Goal: Task Accomplishment & Management: Manage account settings

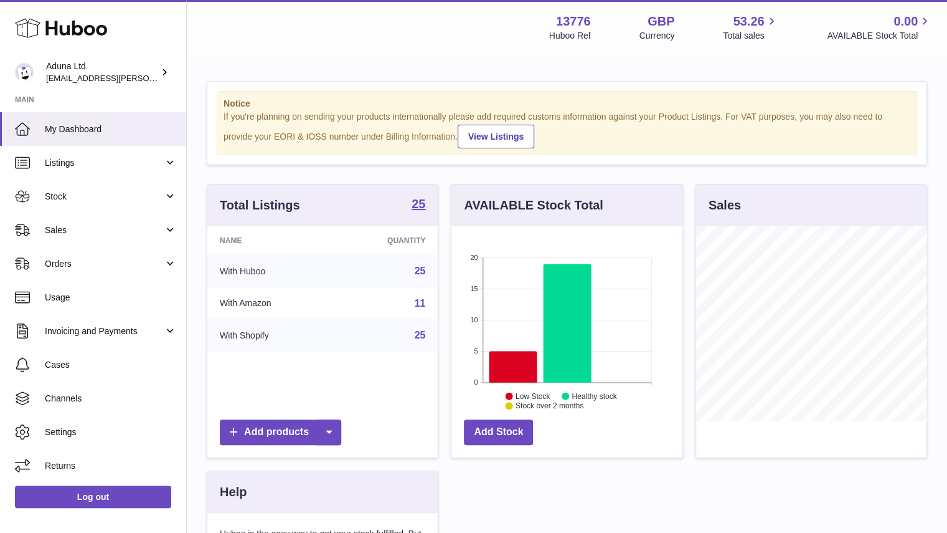
scroll to position [194, 231]
click at [157, 222] on link "Sales" at bounding box center [93, 230] width 186 height 34
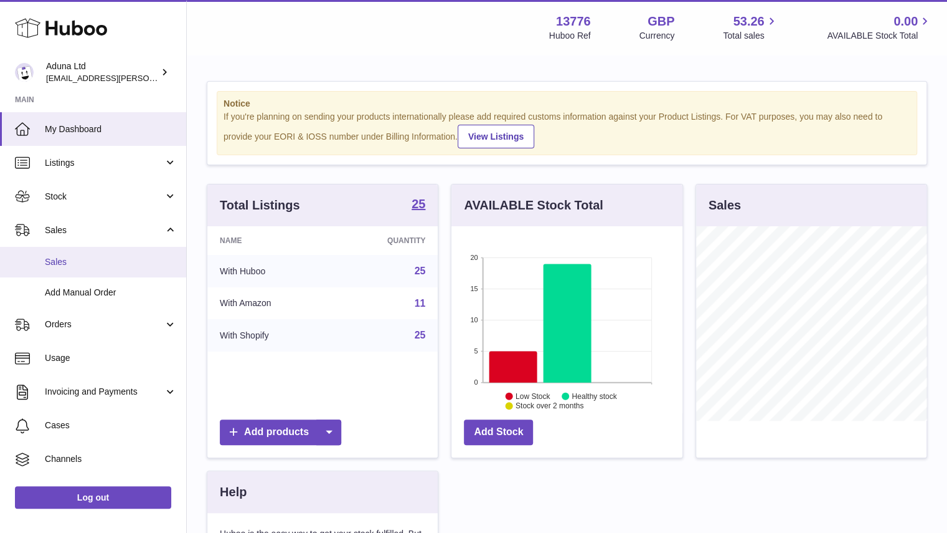
click at [96, 252] on link "Sales" at bounding box center [93, 262] width 186 height 31
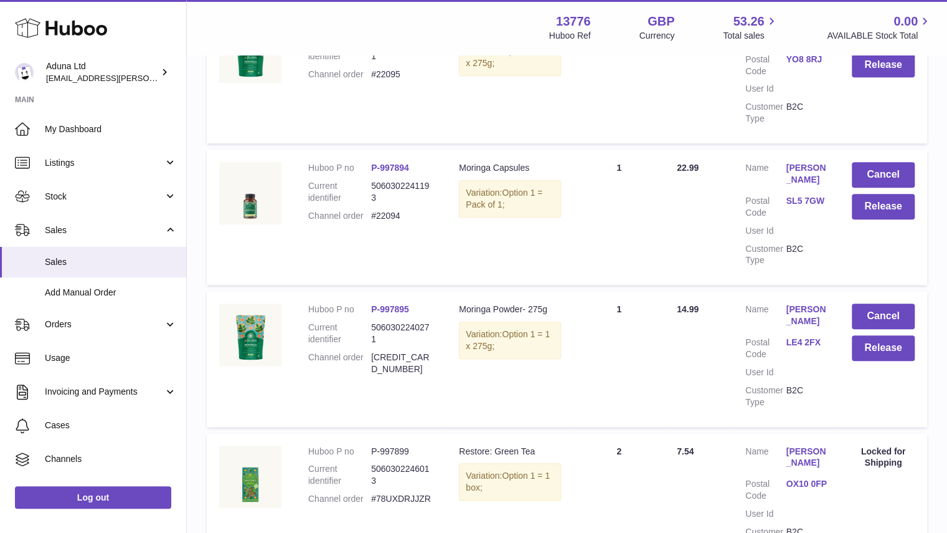
scroll to position [593, 0]
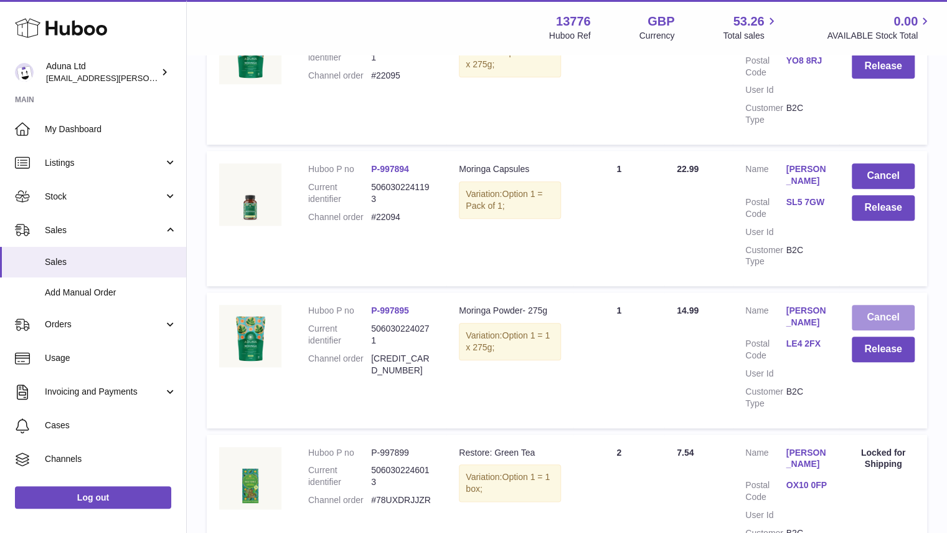
click at [863, 311] on button "Cancel" at bounding box center [883, 318] width 63 height 26
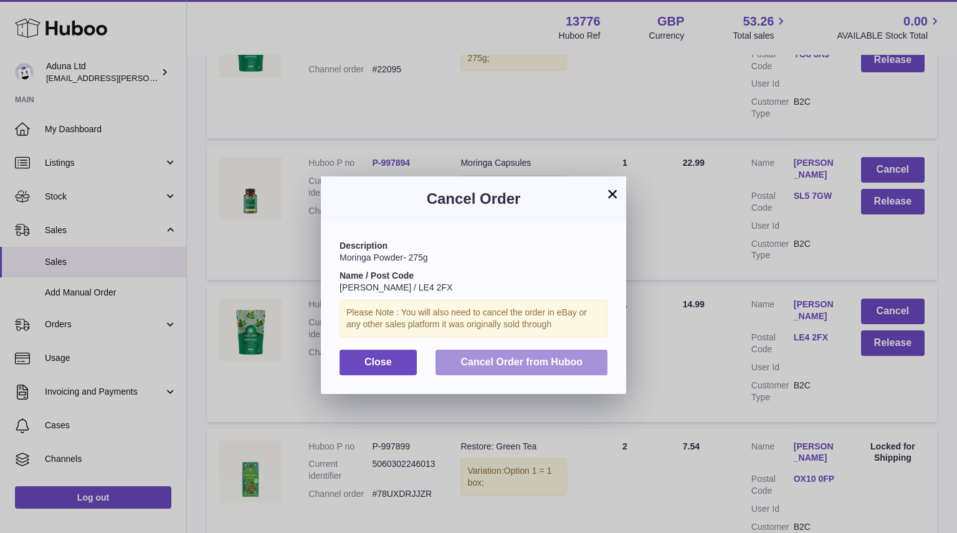
click at [532, 361] on span "Cancel Order from Huboo" at bounding box center [521, 361] width 122 height 11
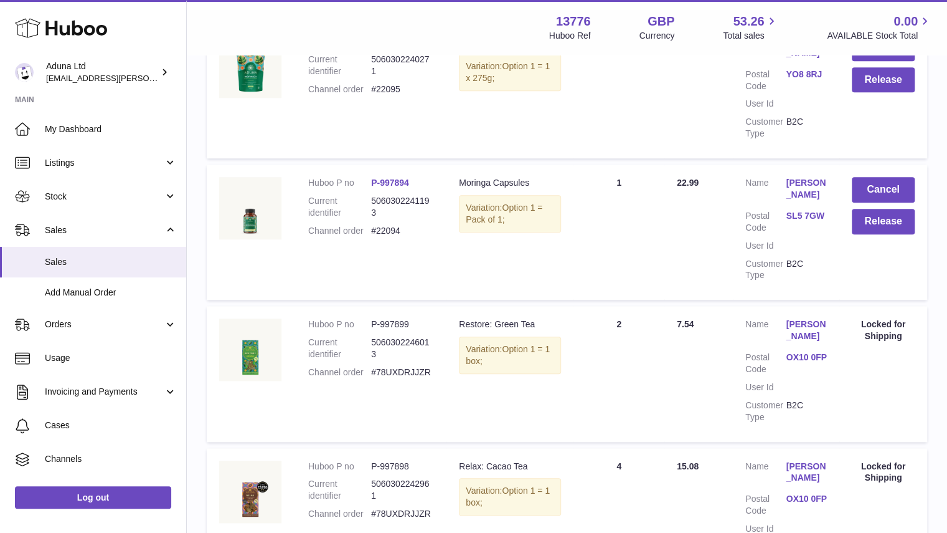
scroll to position [0, 0]
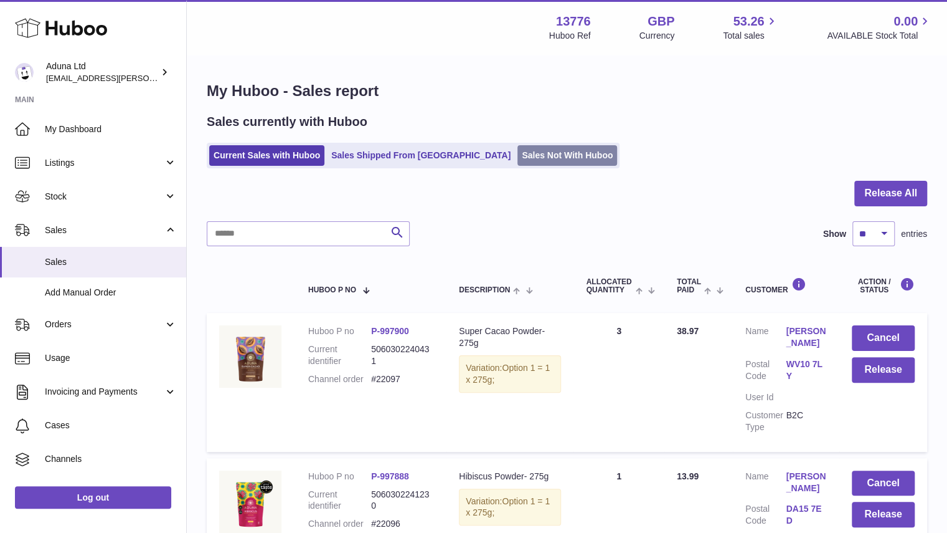
click at [518, 156] on link "Sales Not With Huboo" at bounding box center [568, 155] width 100 height 21
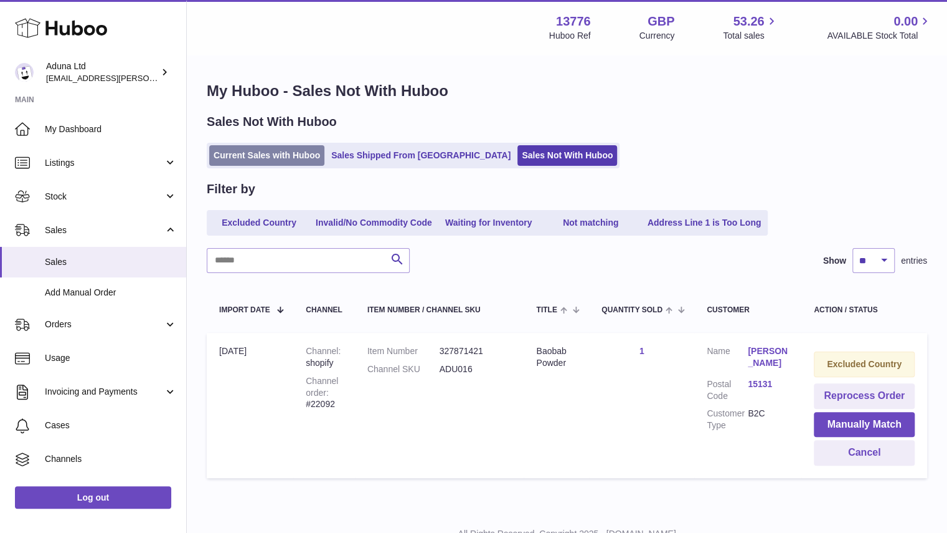
click at [253, 164] on link "Current Sales with Huboo" at bounding box center [266, 155] width 115 height 21
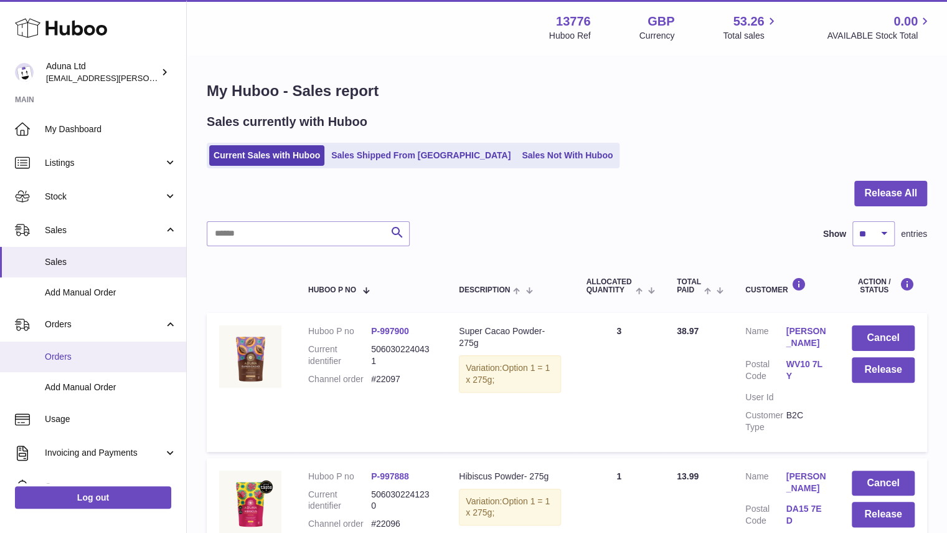
click at [111, 353] on span "Orders" at bounding box center [111, 357] width 132 height 12
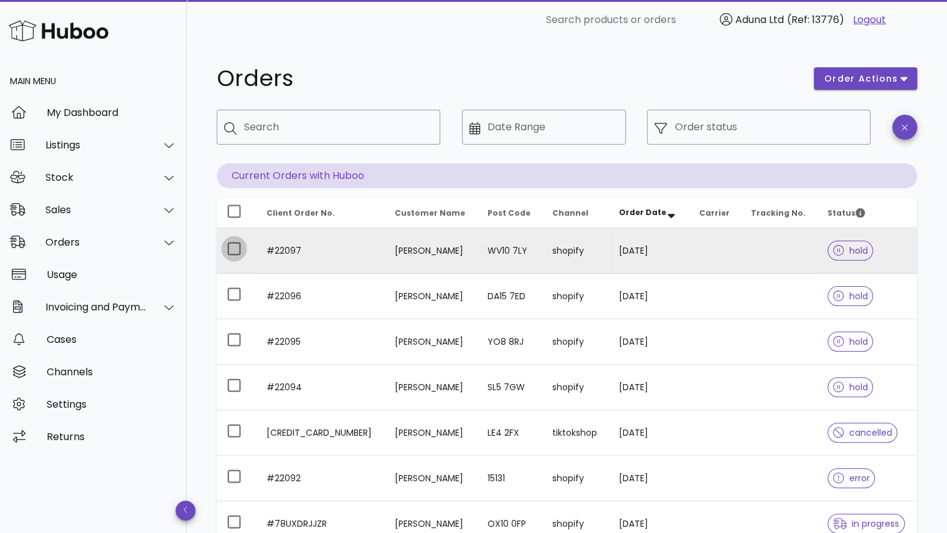
click at [228, 253] on div at bounding box center [234, 248] width 21 height 21
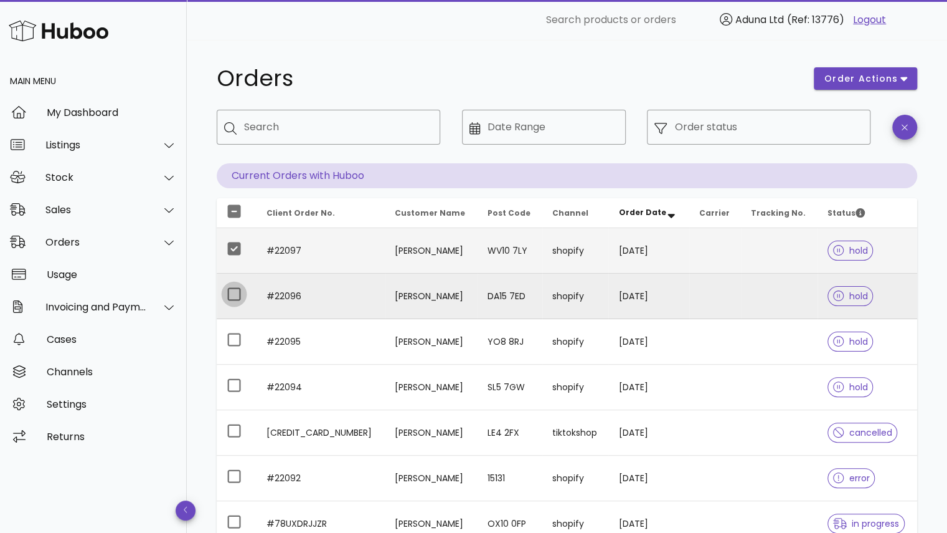
click at [228, 297] on div at bounding box center [234, 293] width 21 height 21
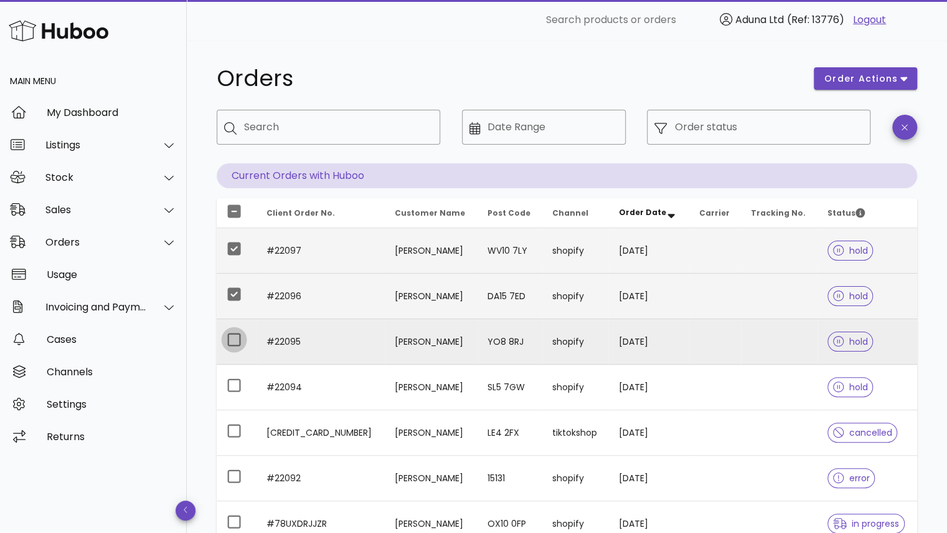
click at [230, 344] on div at bounding box center [234, 339] width 21 height 21
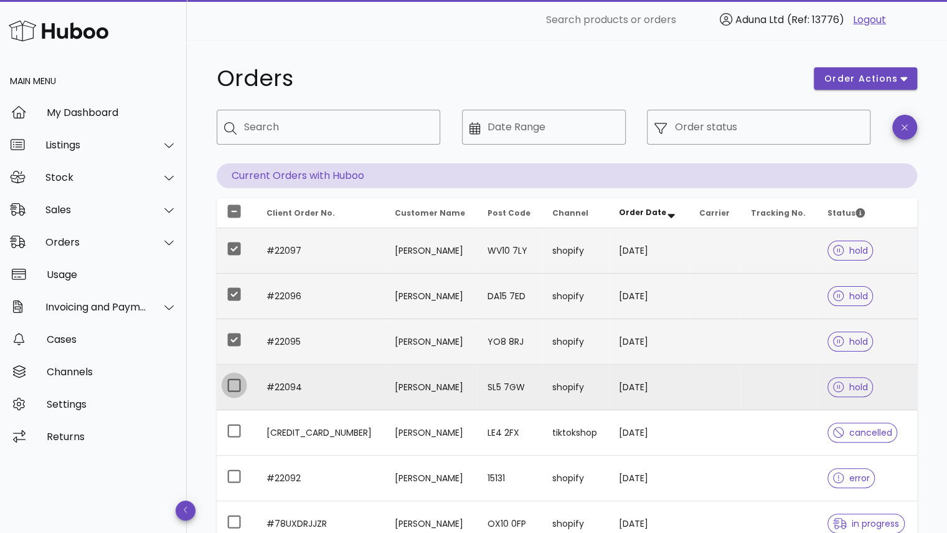
click at [232, 380] on div at bounding box center [234, 384] width 21 height 21
click at [835, 95] on div "order actions" at bounding box center [866, 78] width 118 height 37
click at [846, 73] on span "order actions" at bounding box center [861, 78] width 75 height 13
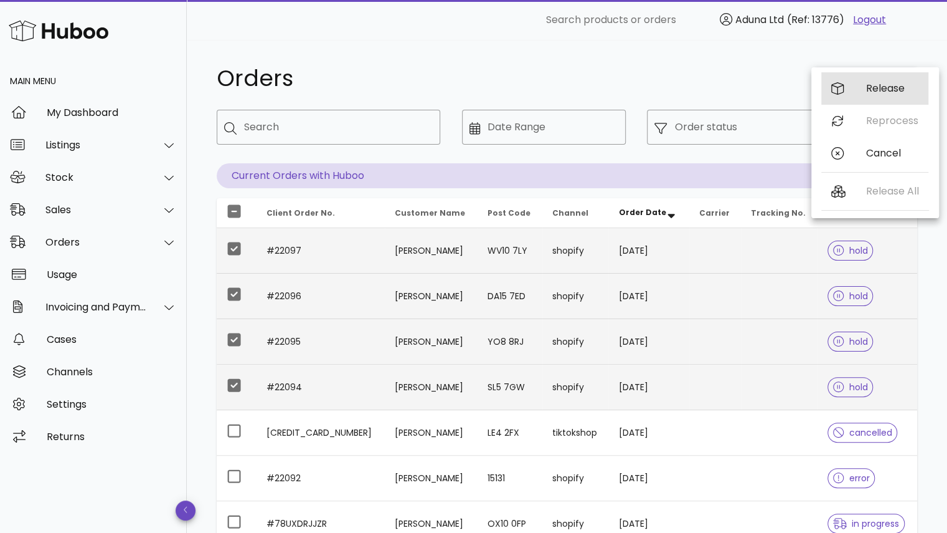
click at [874, 90] on div "Release" at bounding box center [892, 88] width 52 height 12
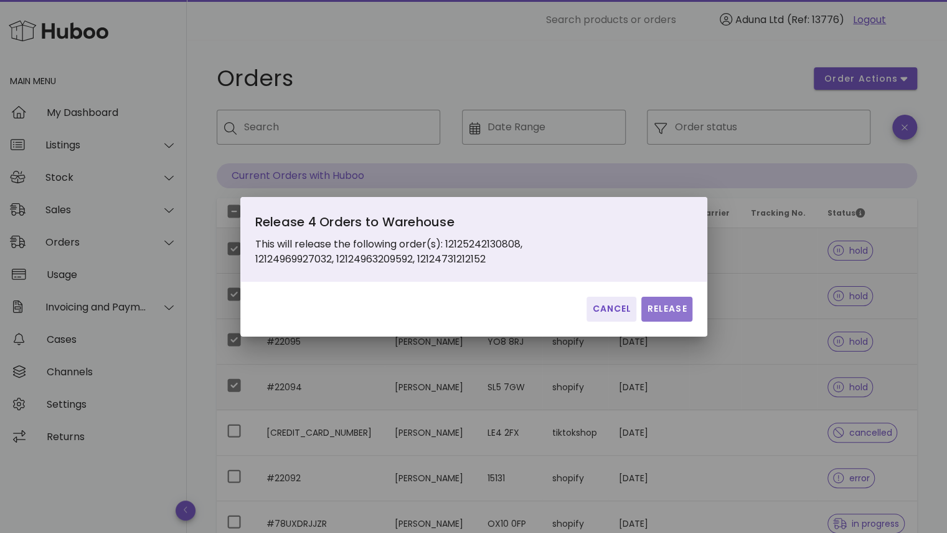
click at [665, 301] on button "Release" at bounding box center [667, 308] width 50 height 25
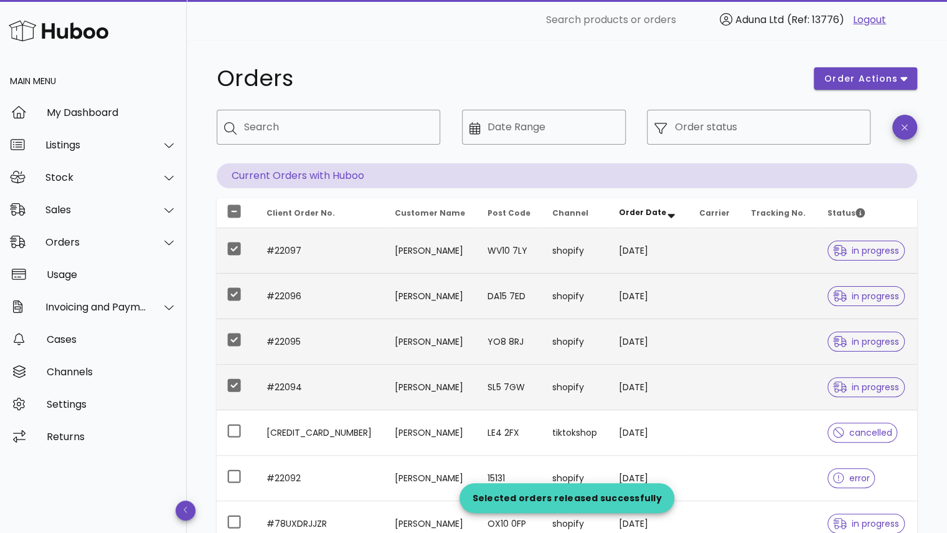
click at [365, 60] on div "Orders" at bounding box center [507, 78] width 597 height 37
